Goal: Navigation & Orientation: Find specific page/section

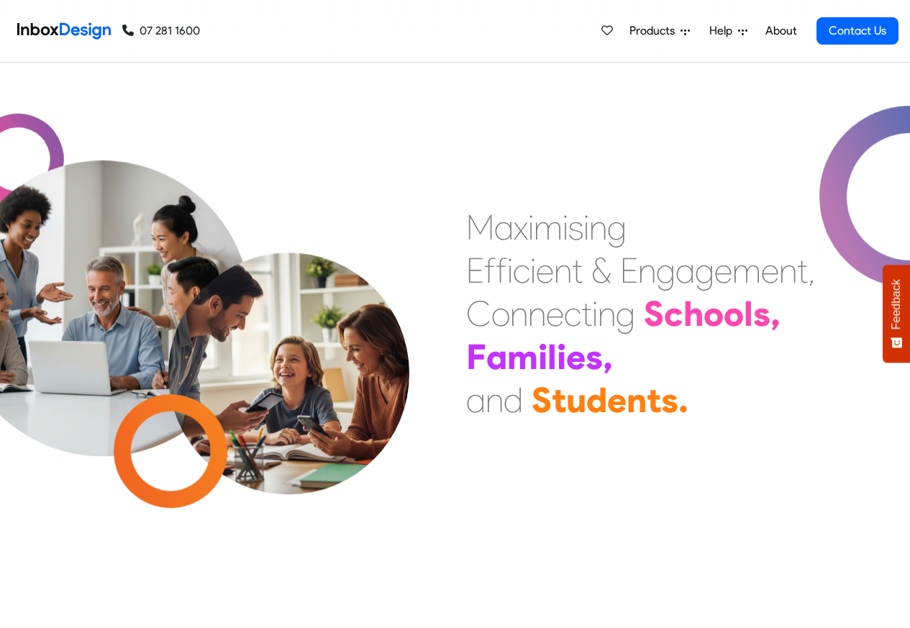
checkbox input "true"
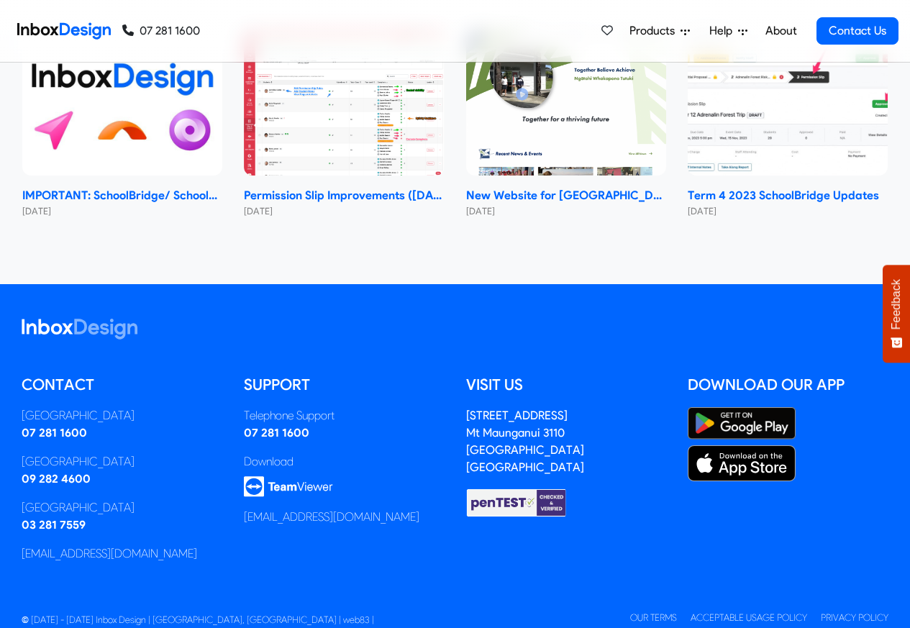
checkbox input "true"
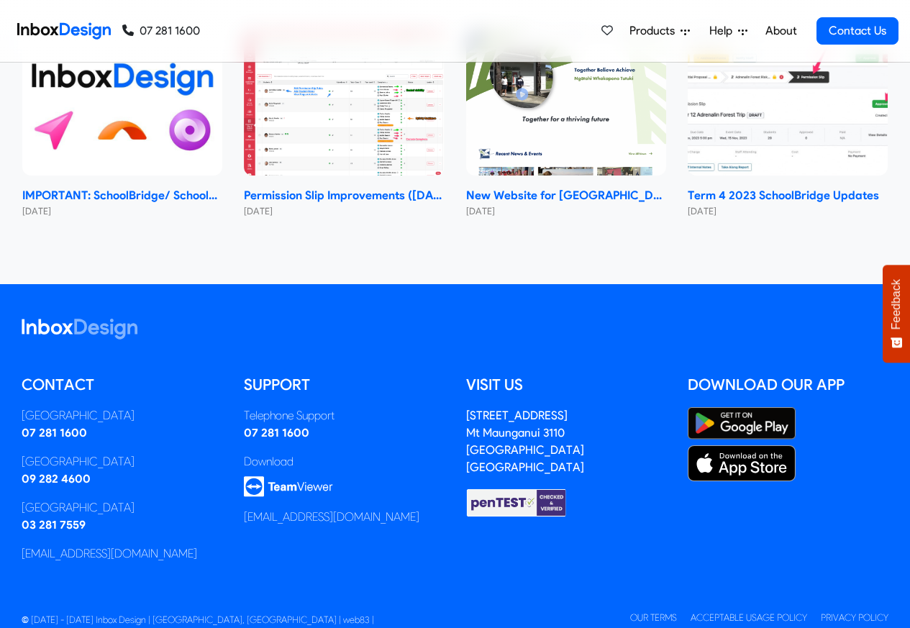
checkbox input "true"
